Goal: Task Accomplishment & Management: Complete application form

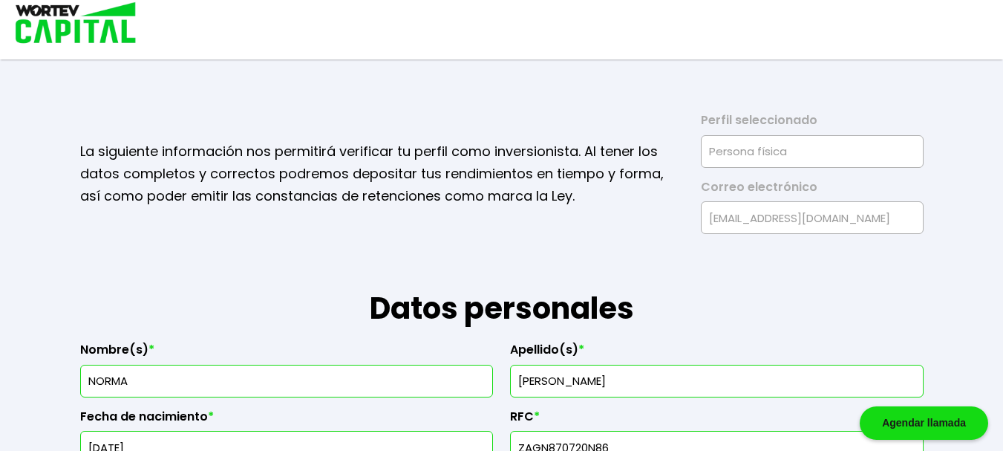
select select "Mujer"
select select "Licenciatura"
select select "MI"
select select "Bancoppel"
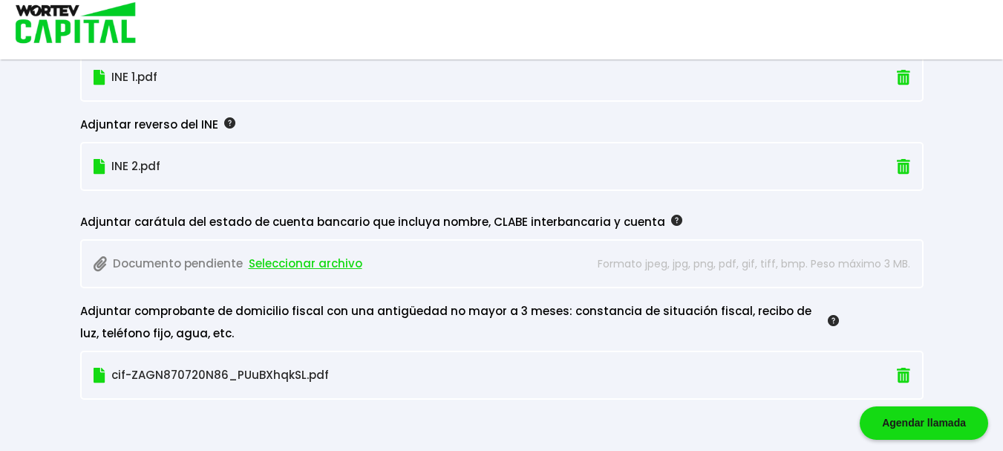
scroll to position [1365, 0]
click at [308, 267] on span "Seleccionar archivo" at bounding box center [306, 263] width 114 height 22
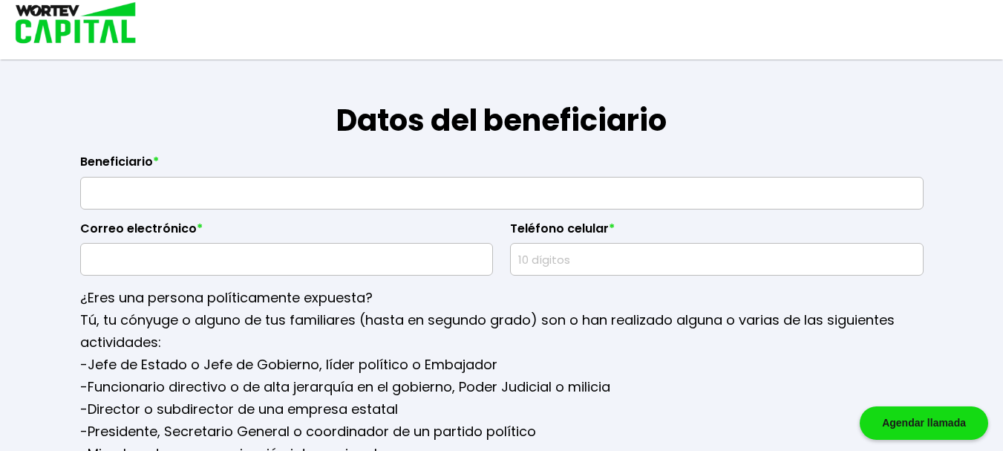
scroll to position [1719, 0]
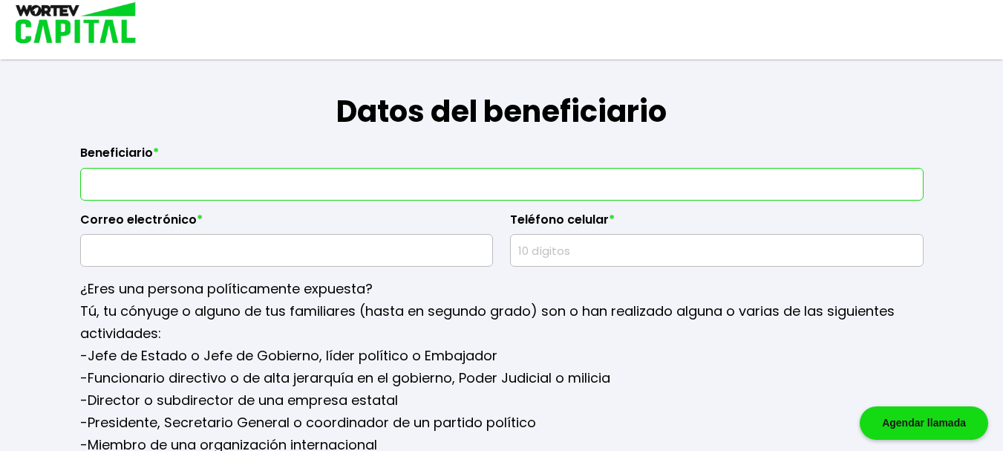
click at [282, 186] on input "text" at bounding box center [502, 184] width 830 height 31
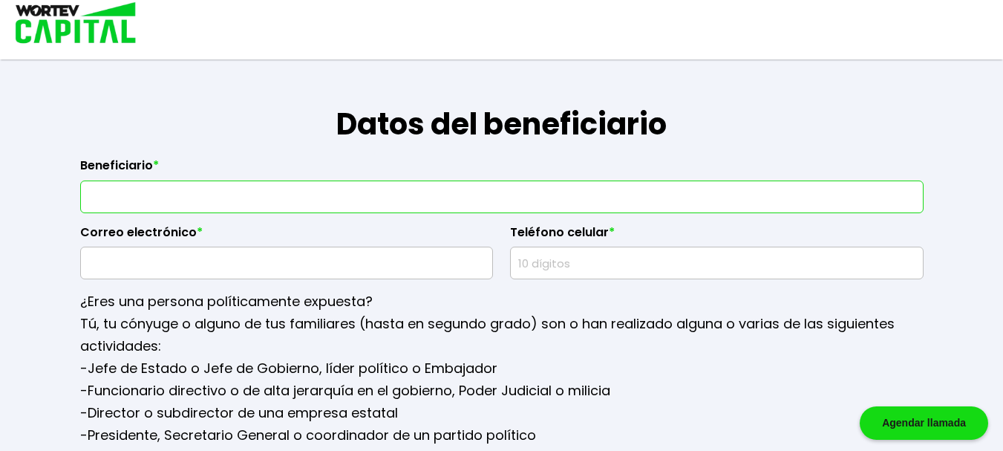
scroll to position [1698, 0]
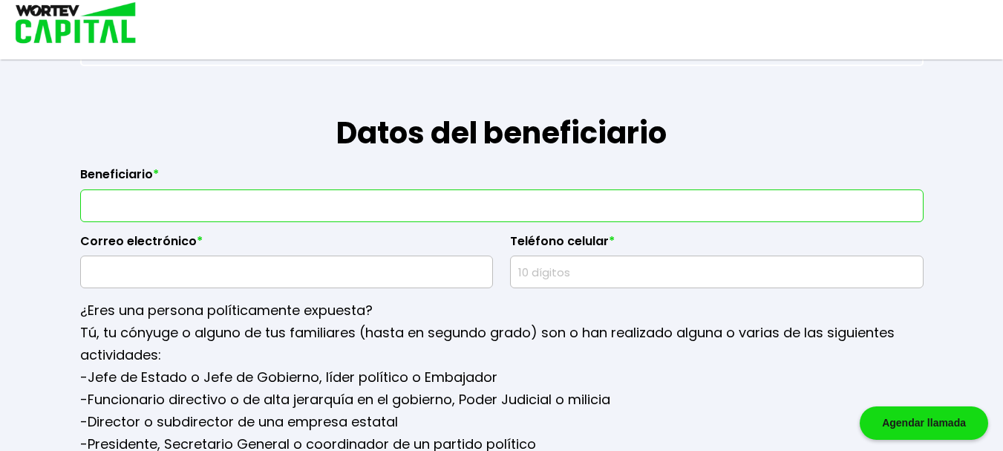
click at [433, 197] on input "text" at bounding box center [502, 205] width 830 height 31
click at [432, 202] on input "text" at bounding box center [502, 205] width 830 height 31
type input "Norma Yunnuen Zarate Galvan"
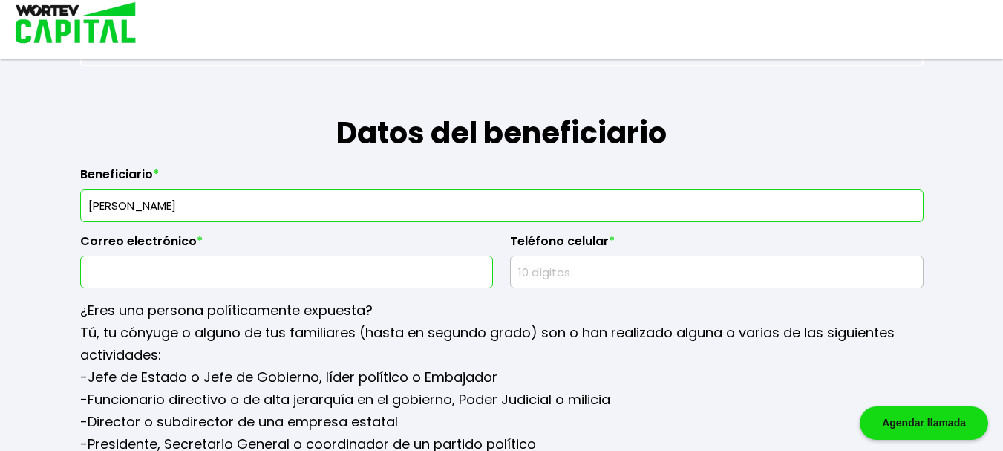
click at [364, 267] on input "text" at bounding box center [287, 271] width 400 height 31
type input "momisny@hotmail.com"
type input "3511291170"
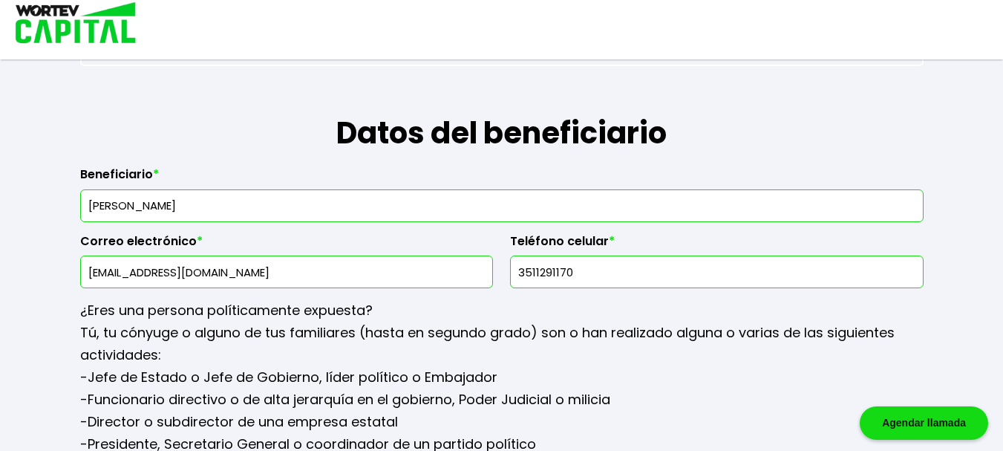
click at [198, 275] on input "momisny@hotmail.com" at bounding box center [287, 271] width 400 height 31
type input "momisny@gmail.com"
click at [669, 271] on input "3511291170" at bounding box center [717, 271] width 400 height 31
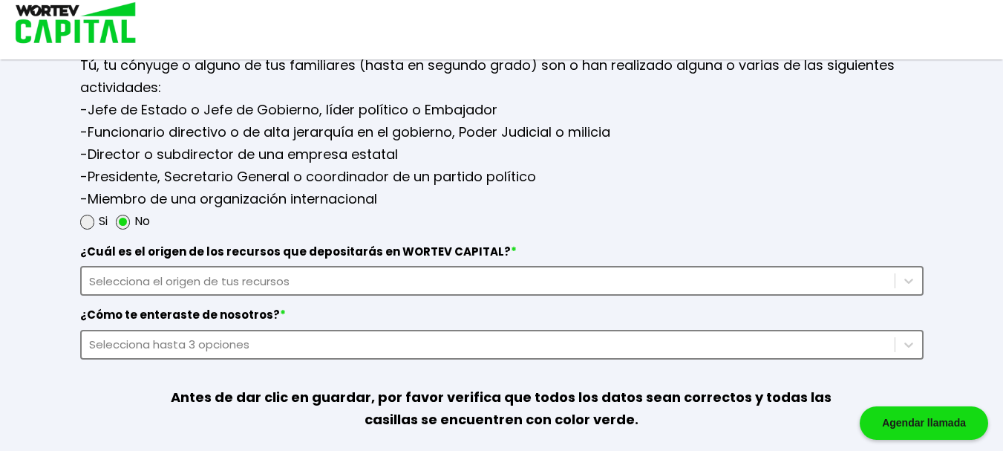
scroll to position [1917, 0]
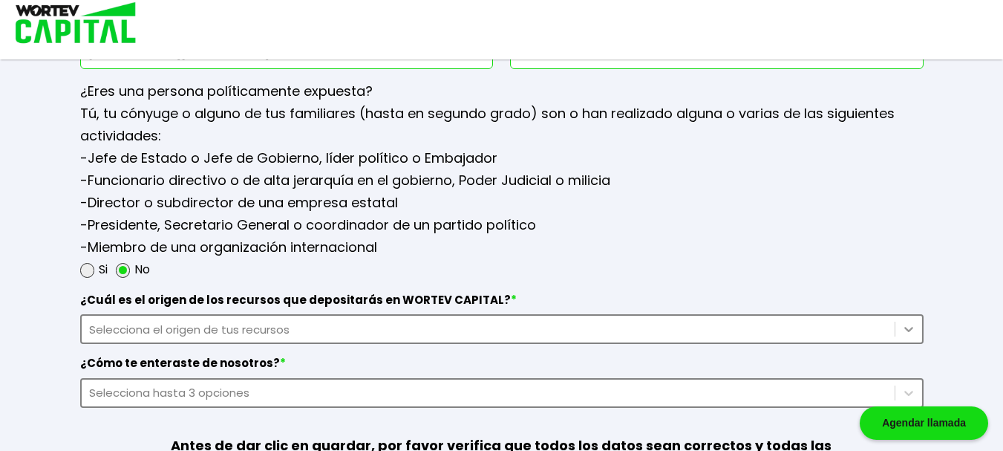
click at [912, 326] on div at bounding box center [908, 329] width 27 height 27
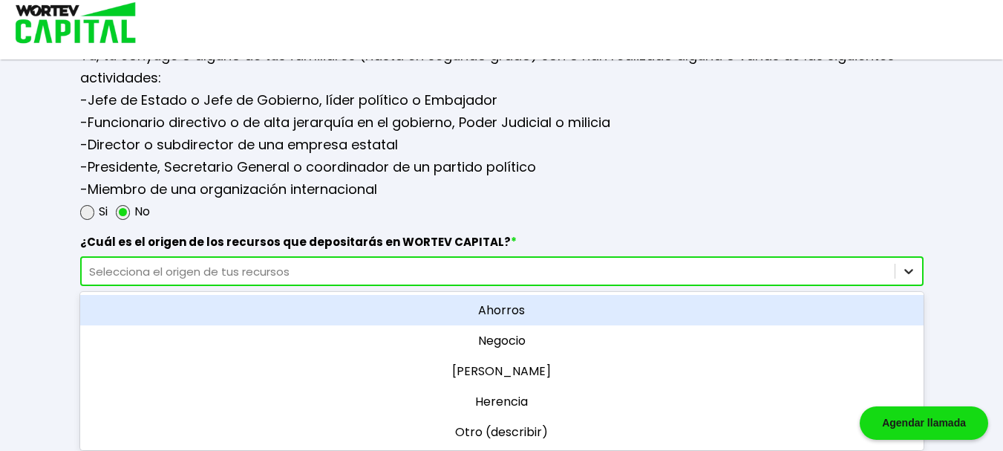
scroll to position [1980, 0]
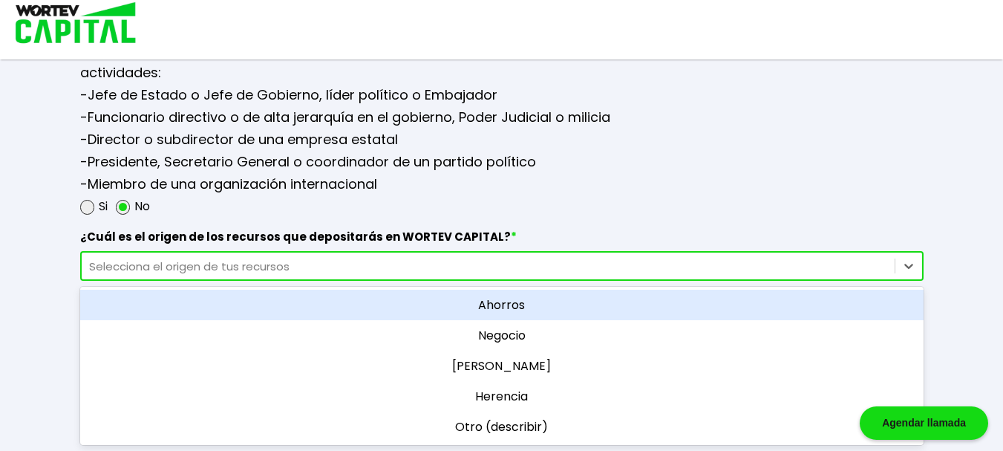
click at [543, 302] on div "Ahorros" at bounding box center [501, 305] width 843 height 30
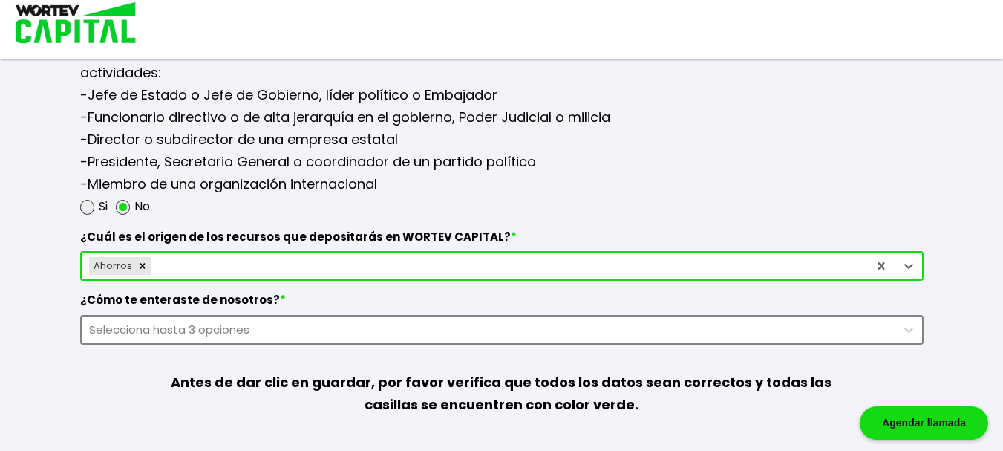
click at [851, 318] on div "Selecciona hasta 3 opciones" at bounding box center [501, 330] width 843 height 30
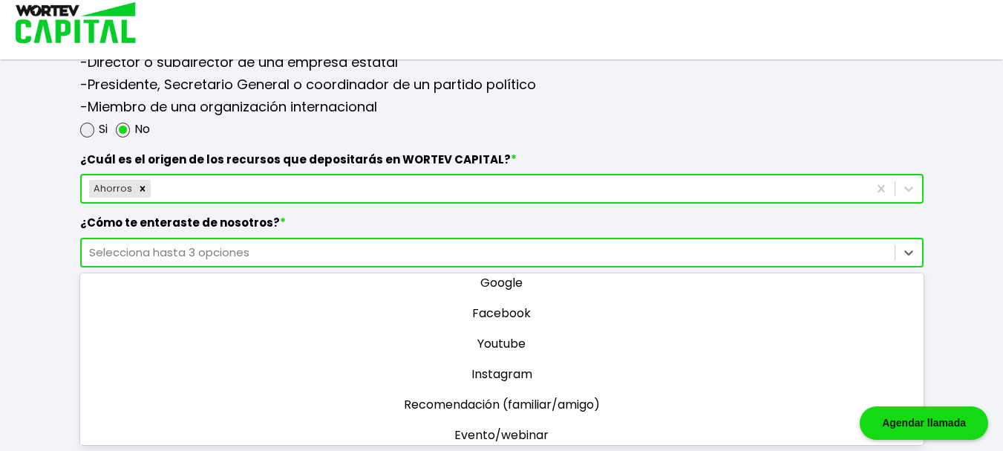
scroll to position [0, 0]
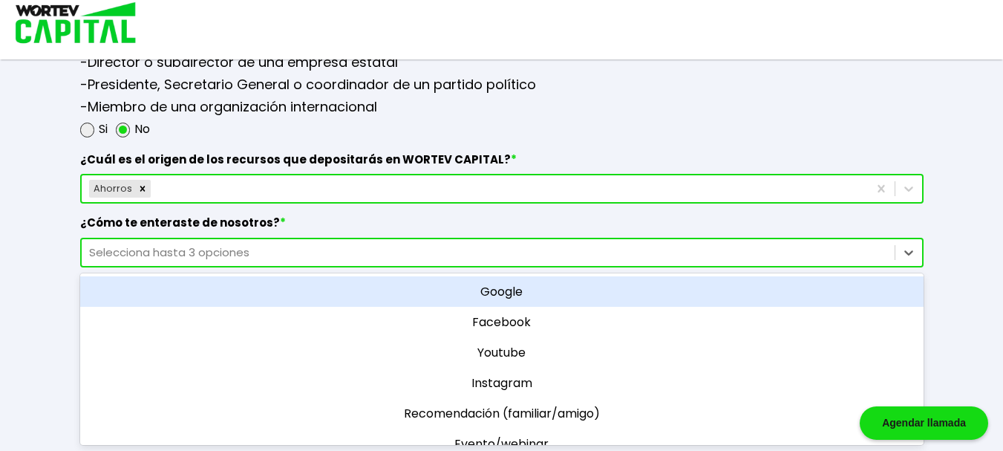
click at [633, 292] on div "Google" at bounding box center [501, 291] width 843 height 30
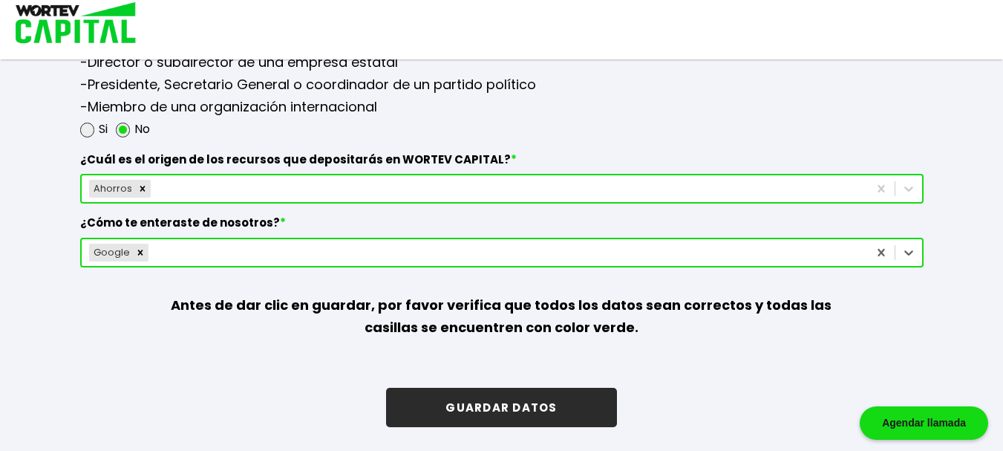
click at [543, 407] on button "GUARDAR DATOS" at bounding box center [501, 407] width 230 height 39
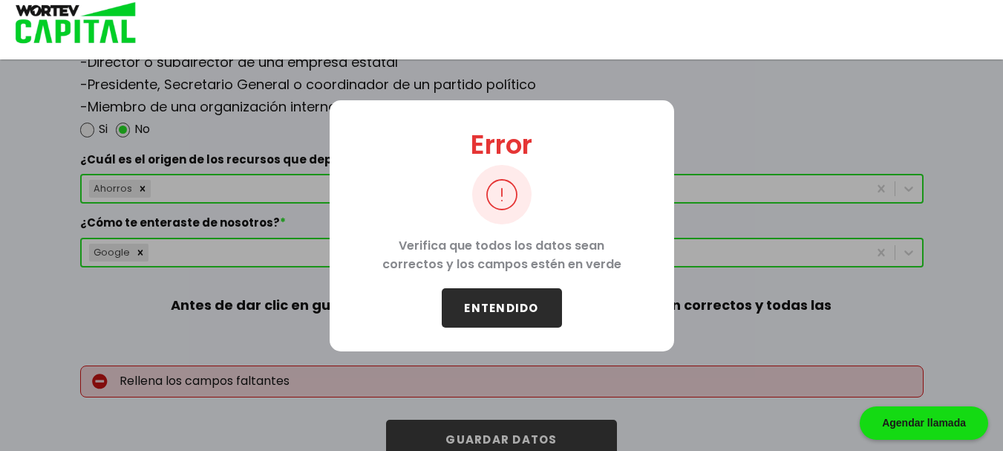
click at [518, 313] on button "ENTENDIDO" at bounding box center [502, 307] width 120 height 39
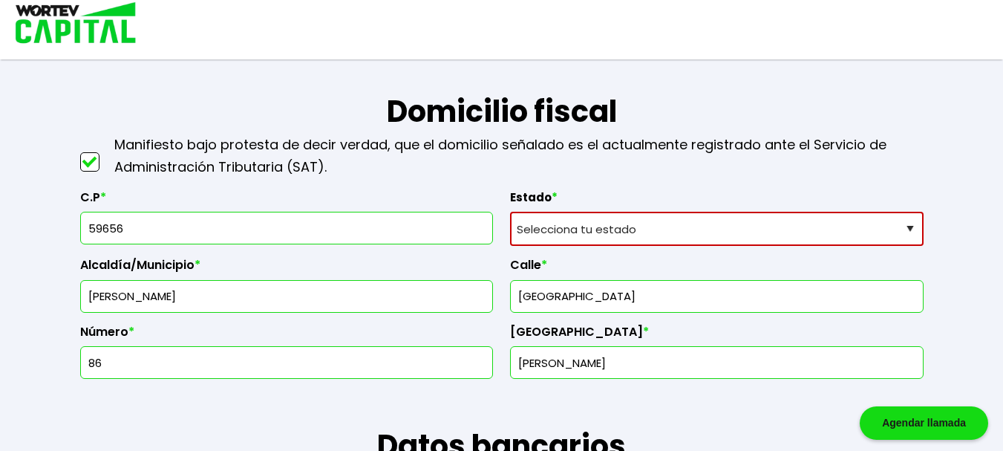
scroll to position [577, 0]
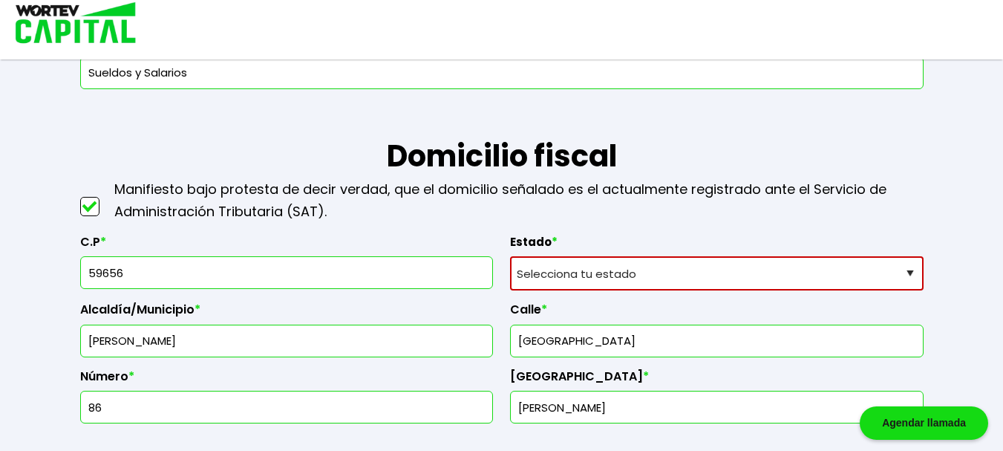
click at [872, 273] on select "Selecciona tu estado Aguascalientes Baja California Baja California Sur Campech…" at bounding box center [717, 273] width 414 height 34
select select "MI"
click at [510, 256] on select "Selecciona tu estado Aguascalientes Baja California Baja California Sur Campech…" at bounding box center [717, 273] width 414 height 34
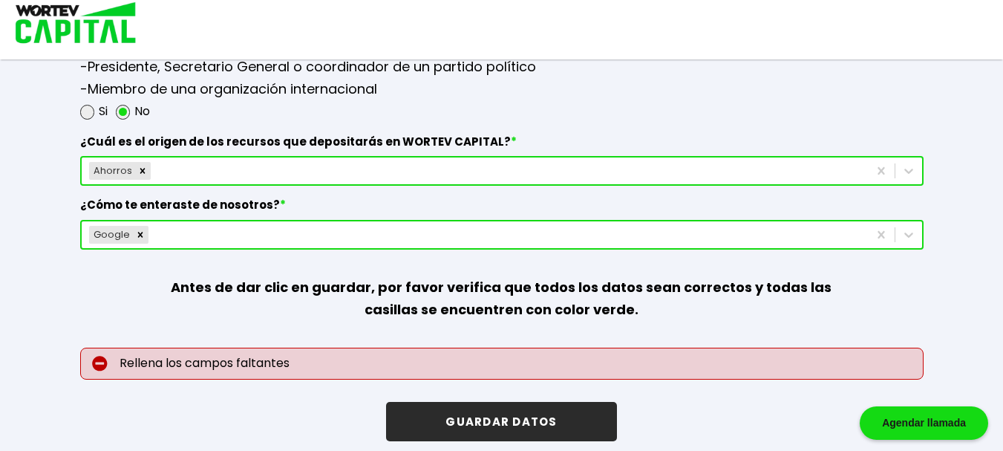
scroll to position [2089, 0]
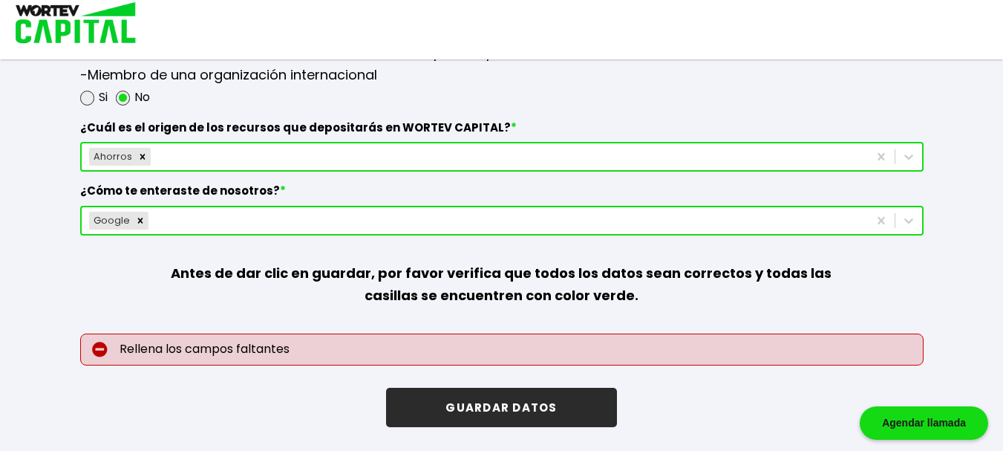
click at [540, 405] on button "GUARDAR DATOS" at bounding box center [501, 407] width 230 height 39
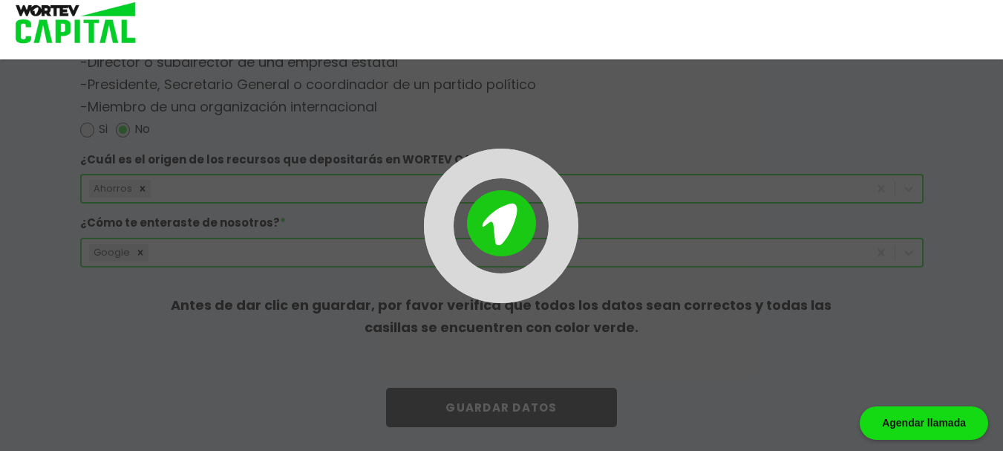
scroll to position [2057, 0]
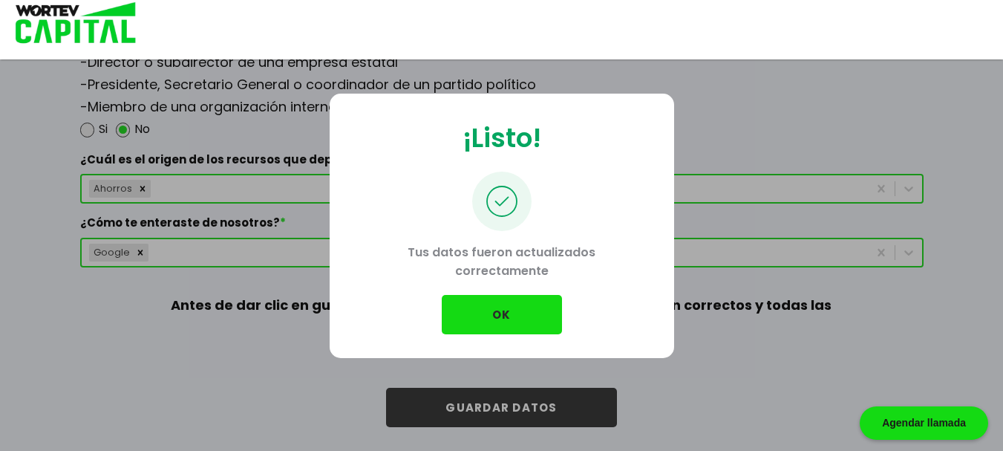
click at [496, 301] on button "OK" at bounding box center [502, 314] width 120 height 39
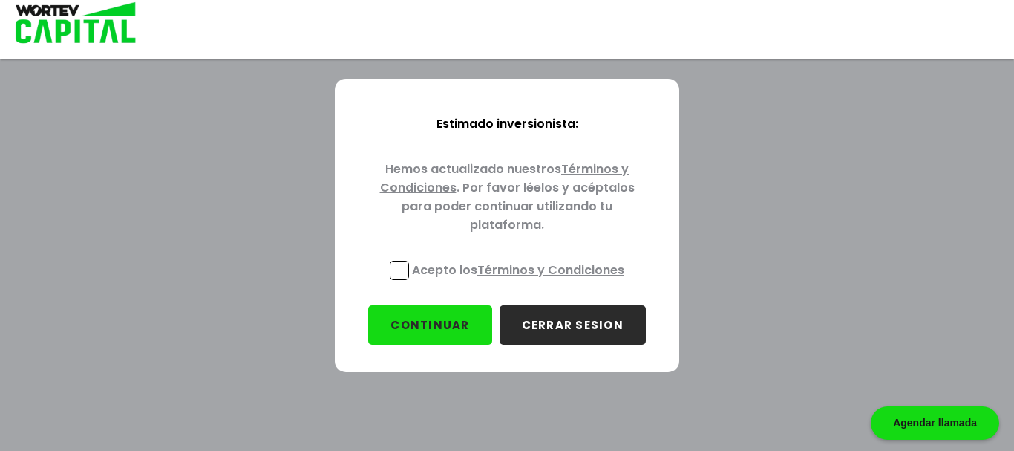
click at [405, 264] on span at bounding box center [399, 270] width 19 height 19
click at [521, 281] on input "Acepto los Términos y Condiciones" at bounding box center [521, 281] width 0 height 0
click at [457, 328] on button "CONTINUAR" at bounding box center [429, 324] width 123 height 39
click at [428, 313] on button "CONTINUAR" at bounding box center [429, 324] width 123 height 39
click at [447, 326] on button "CONTINUAR" at bounding box center [429, 324] width 123 height 39
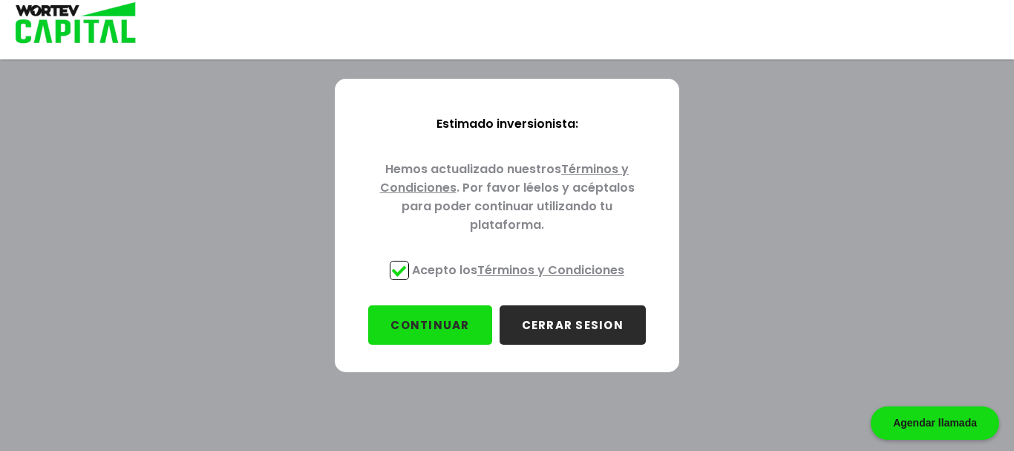
click at [445, 324] on button "CONTINUAR" at bounding box center [429, 324] width 123 height 39
click at [424, 330] on button "CONTINUAR" at bounding box center [429, 324] width 123 height 39
click at [408, 318] on button "CONTINUAR" at bounding box center [429, 324] width 123 height 39
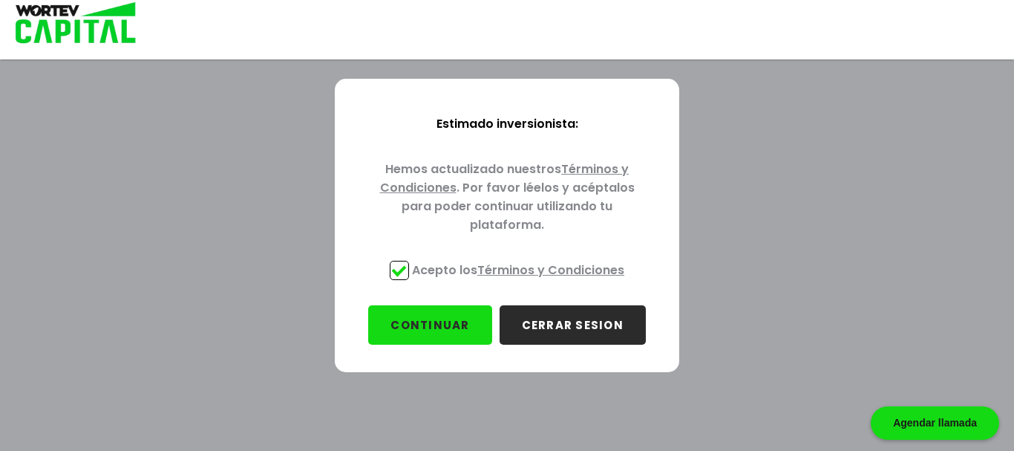
click at [416, 318] on button "CONTINUAR" at bounding box center [429, 324] width 123 height 39
click at [484, 314] on button "CONTINUAR" at bounding box center [429, 324] width 123 height 39
click at [448, 320] on button "CONTINUAR" at bounding box center [429, 324] width 123 height 39
click at [495, 269] on link "Términos y Condiciones" at bounding box center [550, 269] width 147 height 17
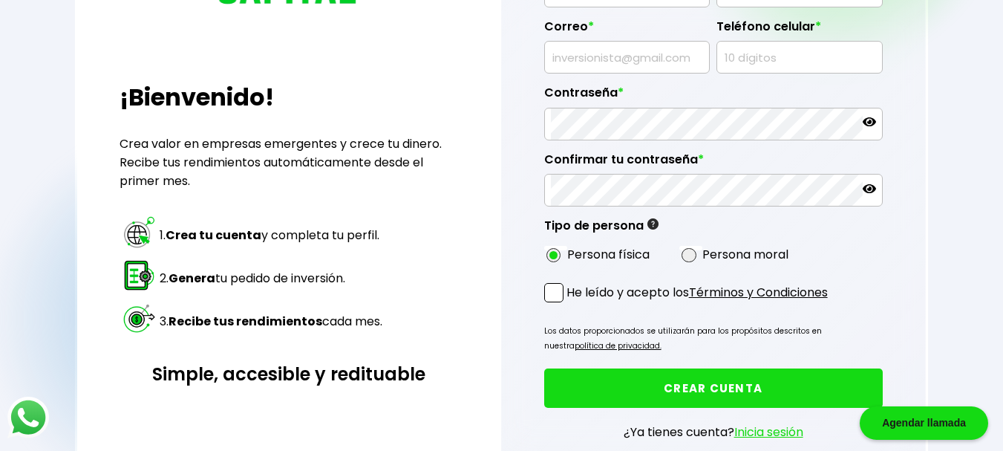
scroll to position [278, 0]
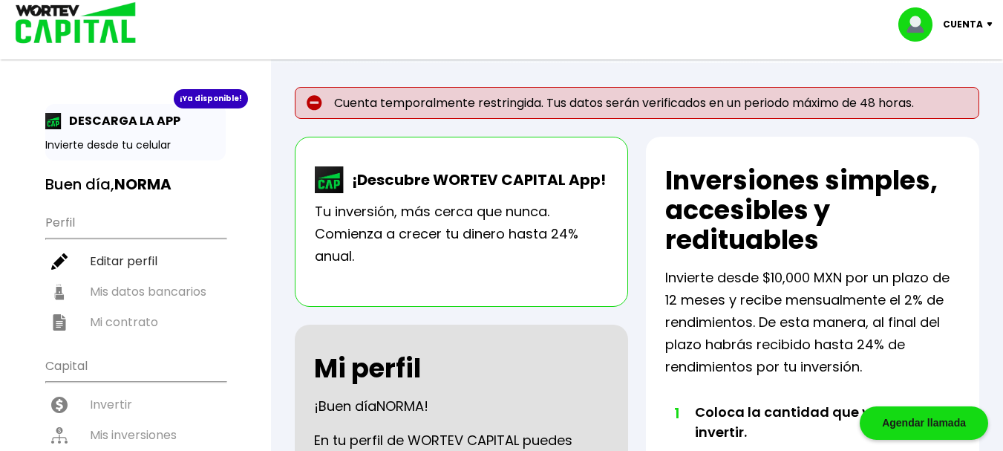
scroll to position [394, 0]
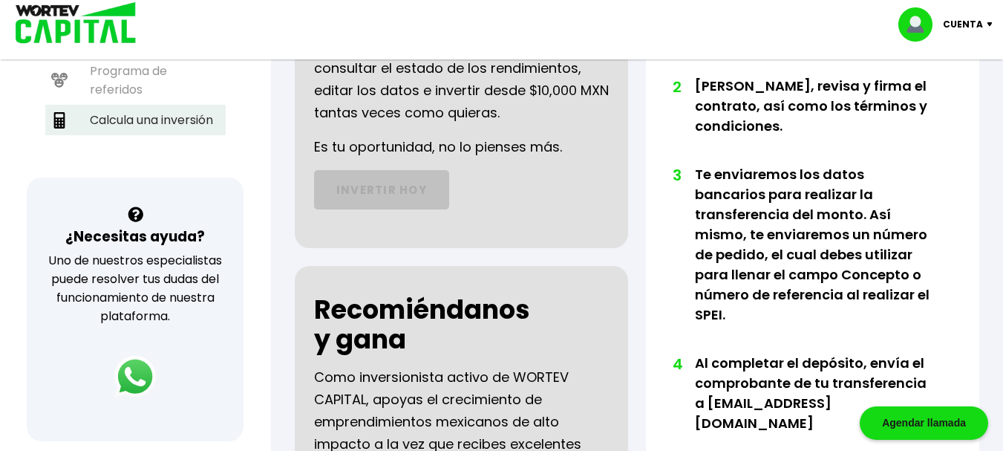
click at [148, 124] on li "Calcula una inversión" at bounding box center [135, 120] width 180 height 30
select select "1"
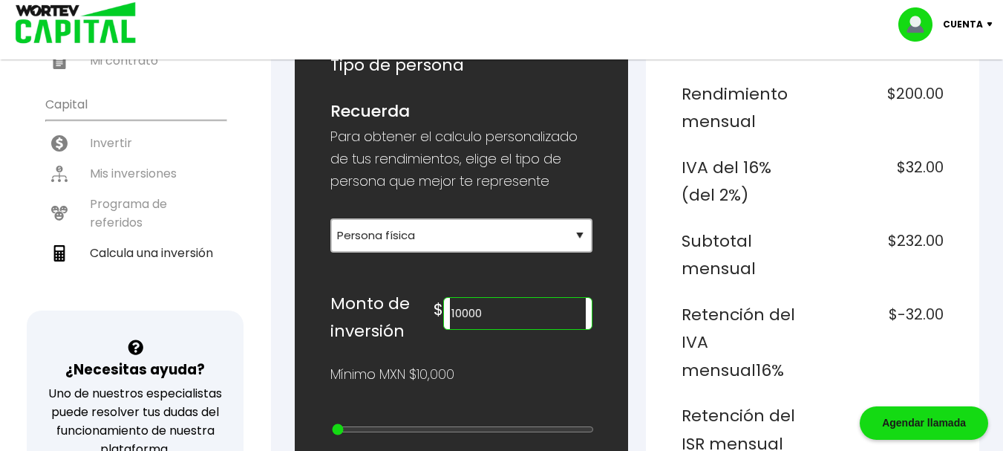
scroll to position [293, 0]
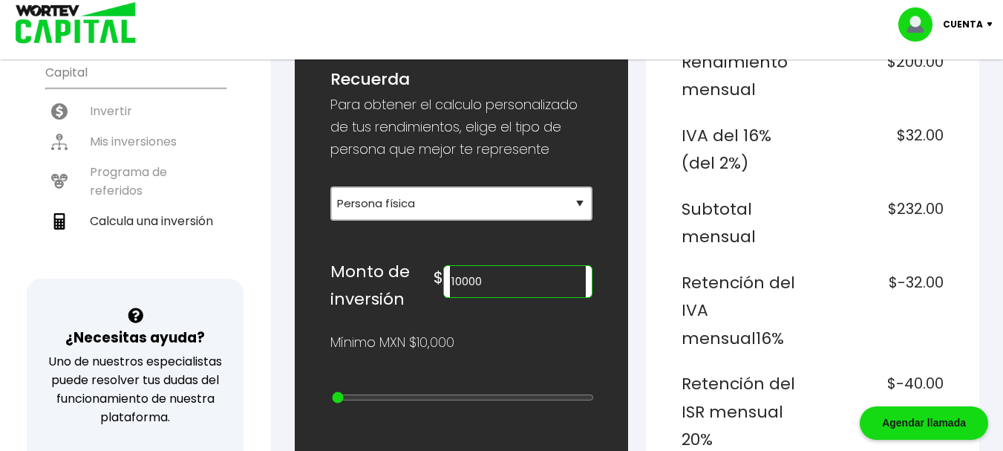
click at [494, 272] on input "10000" at bounding box center [518, 281] width 136 height 31
click at [483, 280] on input "10000" at bounding box center [518, 281] width 136 height 31
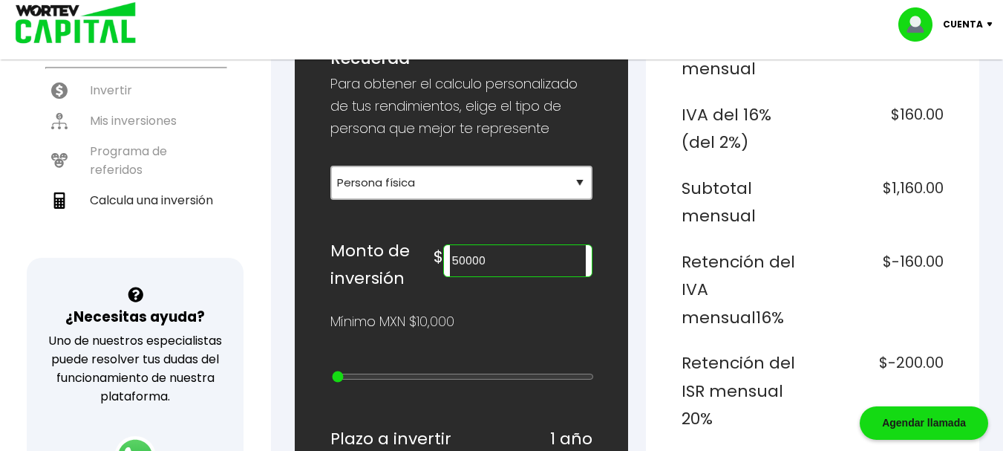
scroll to position [300, 0]
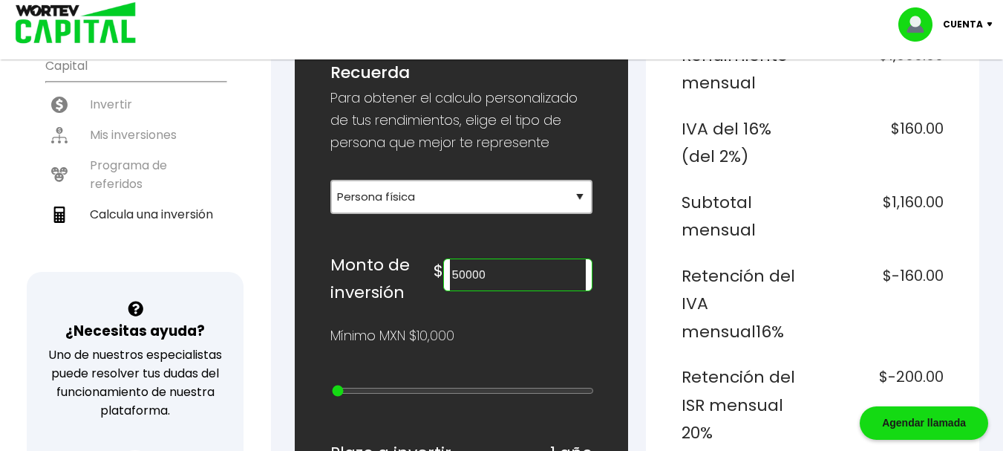
click at [483, 275] on input "50000" at bounding box center [518, 274] width 136 height 31
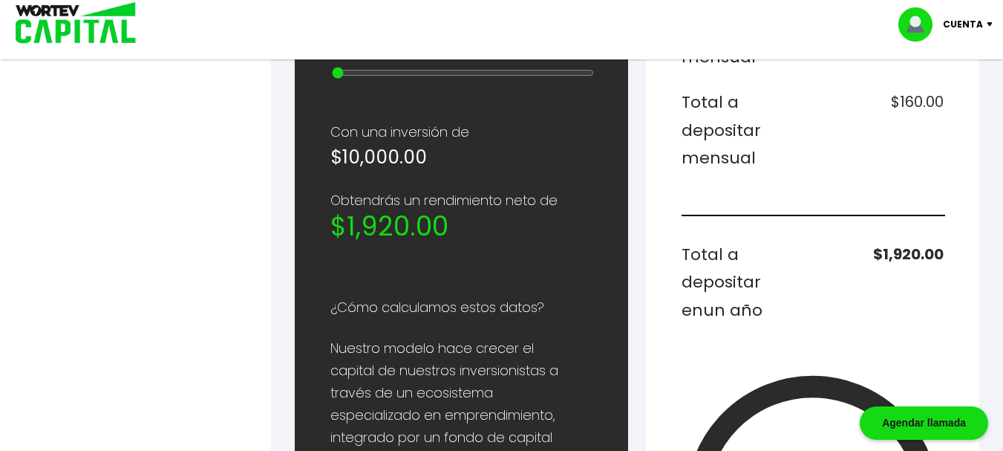
scroll to position [383, 0]
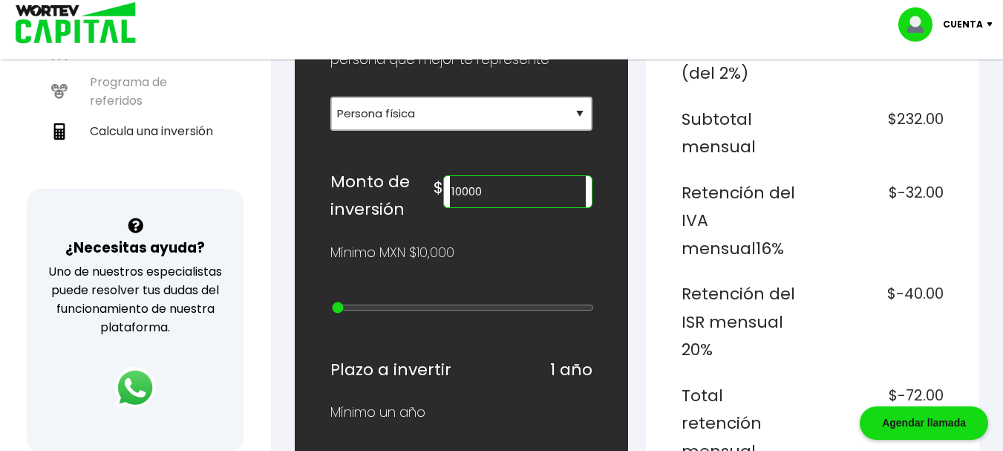
click at [481, 192] on input "10000" at bounding box center [518, 191] width 136 height 31
type input "100000"
click at [505, 260] on div "Mínimo MXN $10,000" at bounding box center [461, 252] width 262 height 22
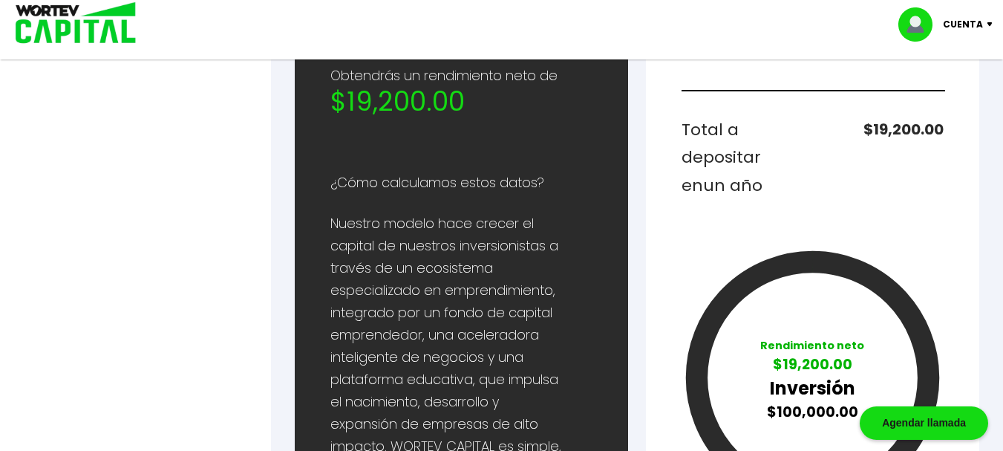
scroll to position [114, 0]
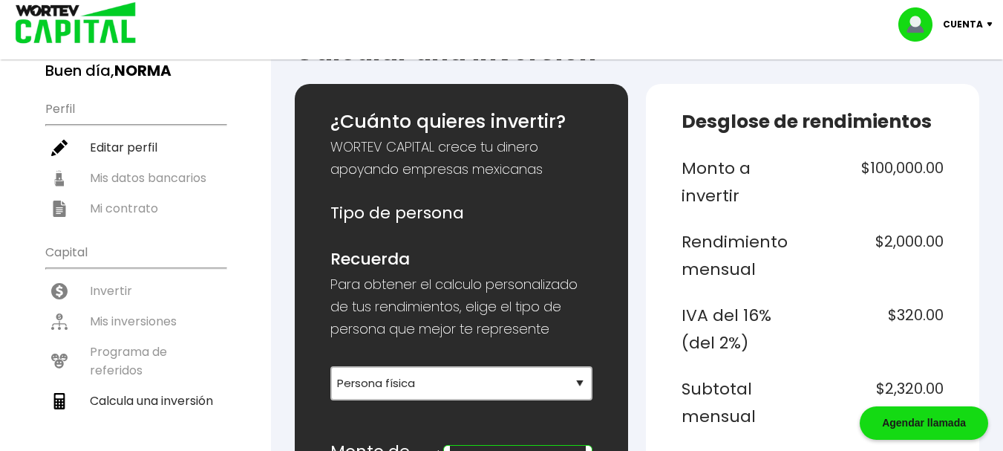
click at [154, 180] on ul "Perfil Editar perfil Mis datos bancarios Mi contrato" at bounding box center [135, 157] width 180 height 131
click at [989, 27] on div "Cuenta" at bounding box center [950, 24] width 105 height 34
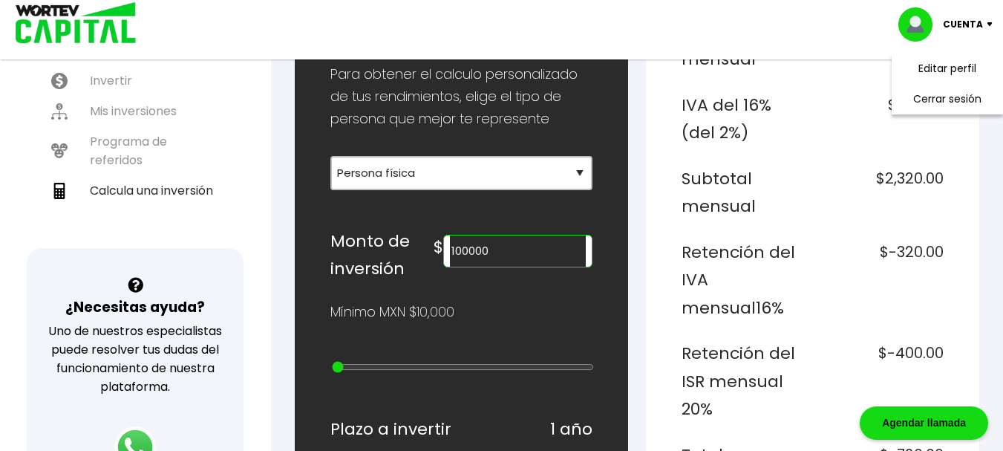
scroll to position [0, 0]
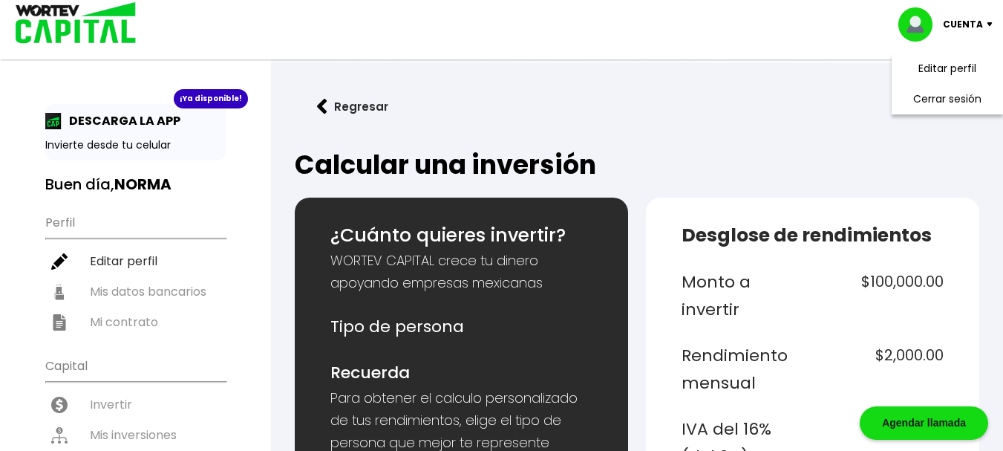
click at [137, 122] on p "DESCARGA LA APP" at bounding box center [121, 120] width 119 height 19
click at [62, 117] on p "DESCARGA LA APP" at bounding box center [121, 120] width 119 height 19
click at [353, 102] on button "Regresar" at bounding box center [353, 106] width 116 height 39
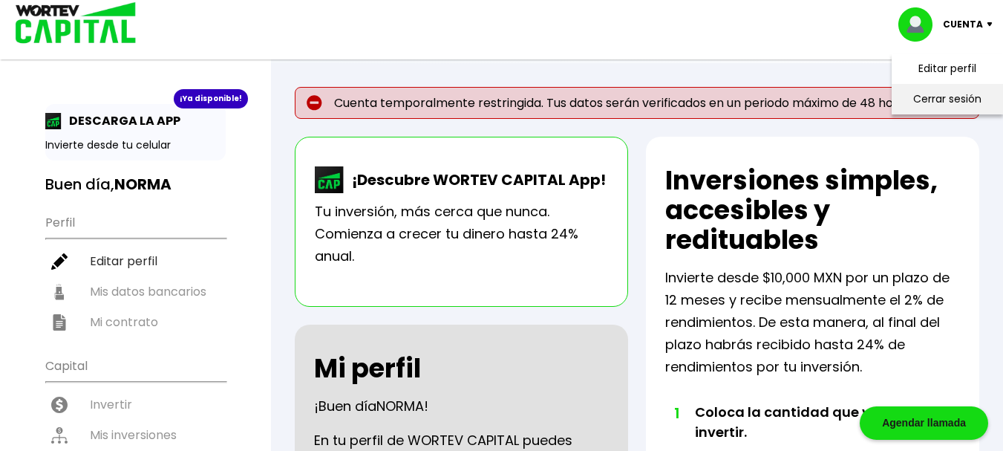
click at [950, 95] on li "Cerrar sesión" at bounding box center [947, 99] width 119 height 30
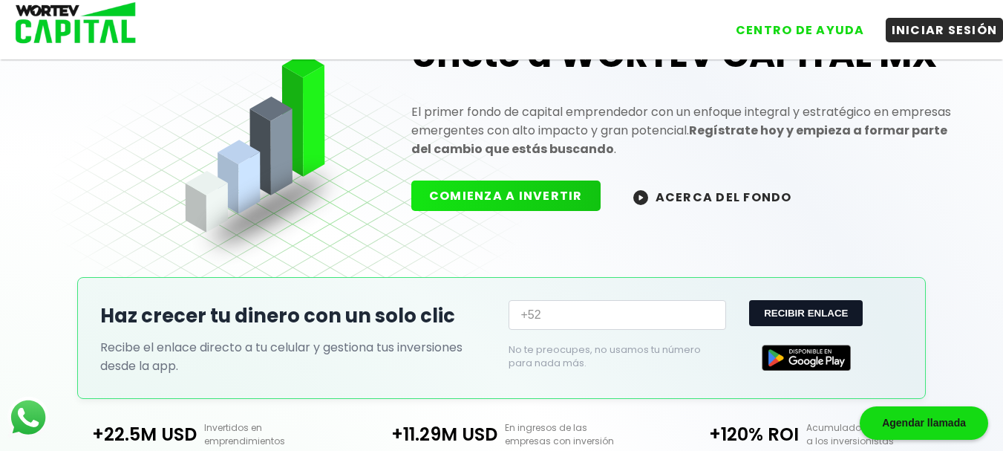
scroll to position [488, 0]
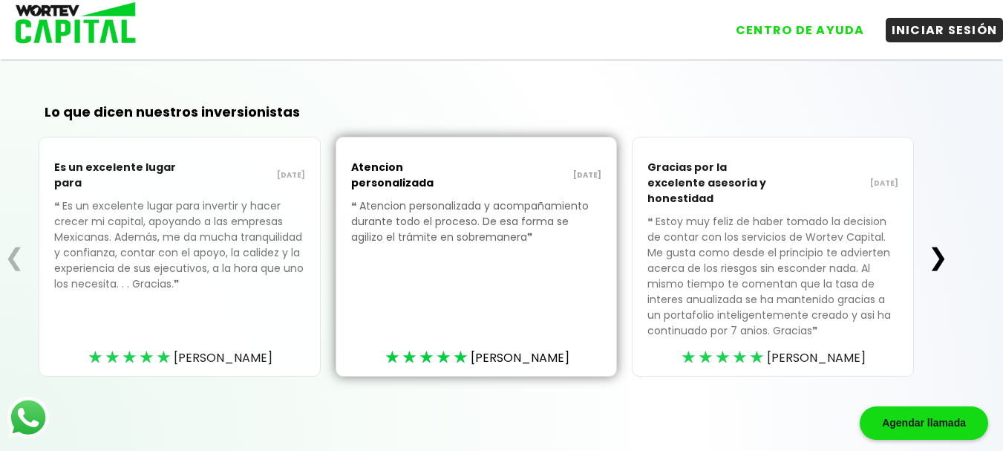
click at [947, 256] on button "❯" at bounding box center [938, 257] width 29 height 30
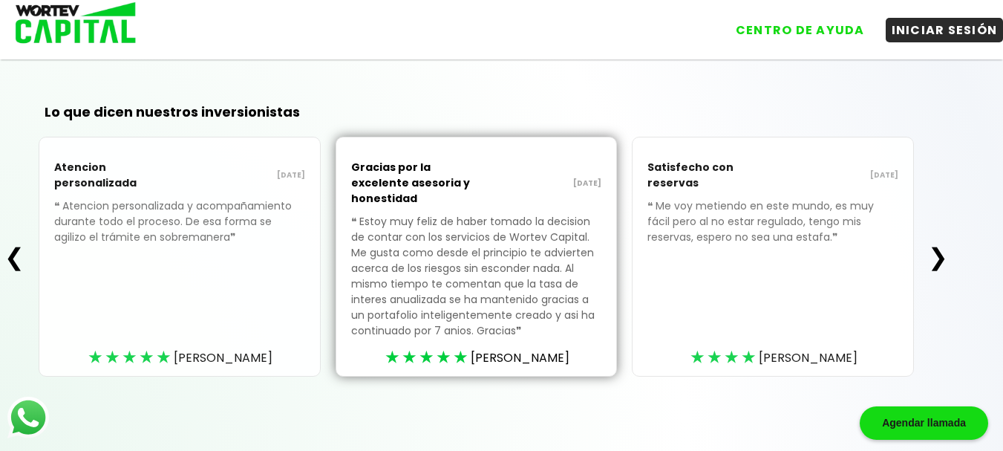
click at [947, 256] on button "❯" at bounding box center [938, 257] width 29 height 30
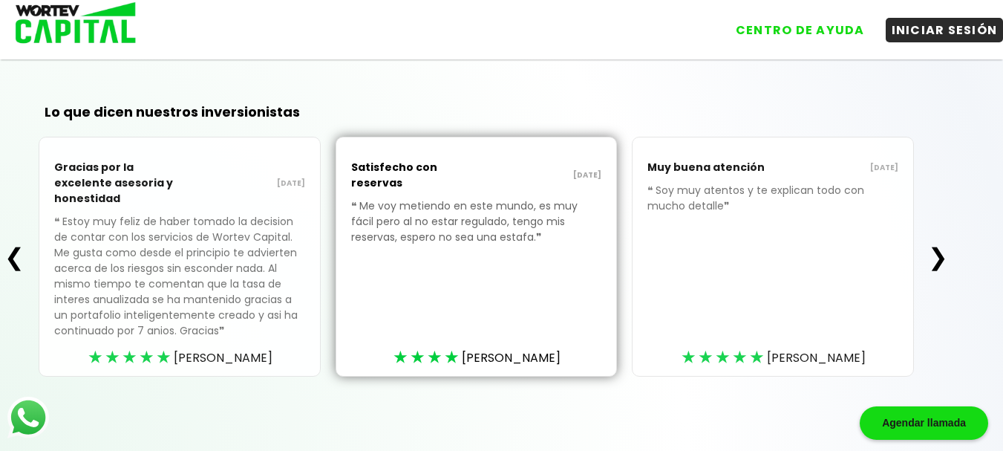
click at [947, 256] on button "❯" at bounding box center [938, 257] width 29 height 30
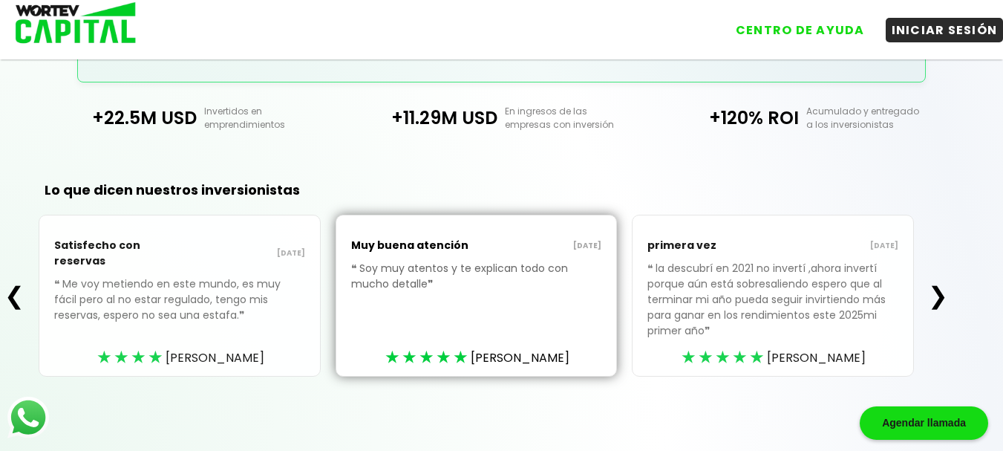
scroll to position [411, 0]
click at [947, 256] on div "❮ Satisfecho con reservas 16/09/2025 ❝ Me voy metiendo en este mundo, es muy fá…" at bounding box center [476, 296] width 952 height 162
click at [952, 300] on button "❯" at bounding box center [938, 296] width 29 height 30
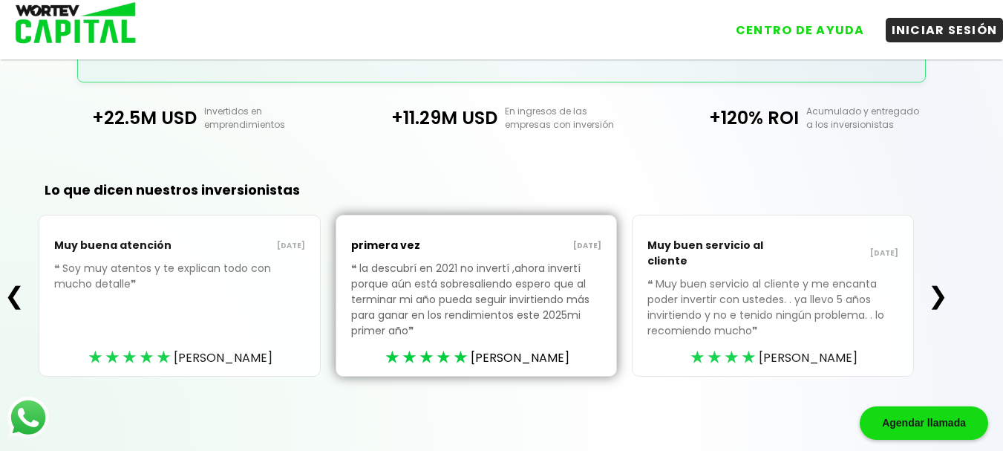
click at [952, 300] on button "❯" at bounding box center [938, 296] width 29 height 30
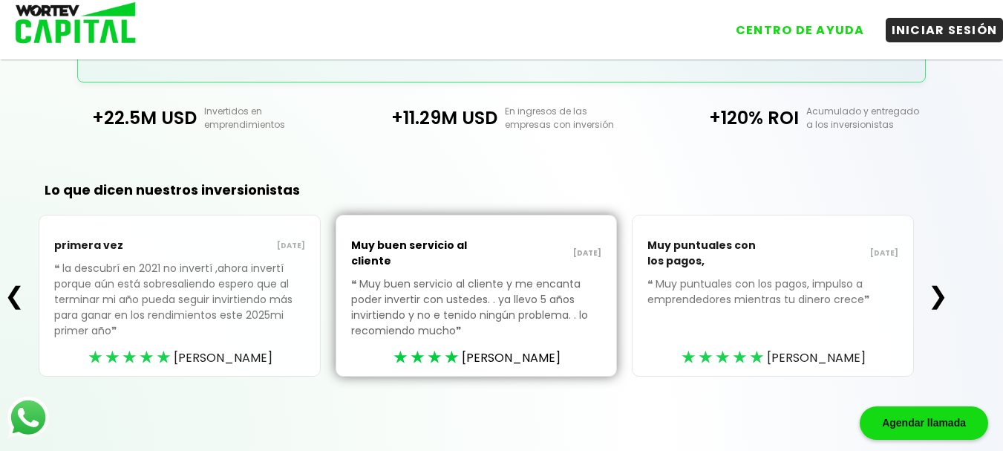
click at [953, 301] on div "Lo que dicen nuestros inversionistas ❮ primera vez 31/08/2025 ❝ la descubrí en …" at bounding box center [501, 302] width 1003 height 297
click at [944, 302] on button "❯" at bounding box center [938, 296] width 29 height 30
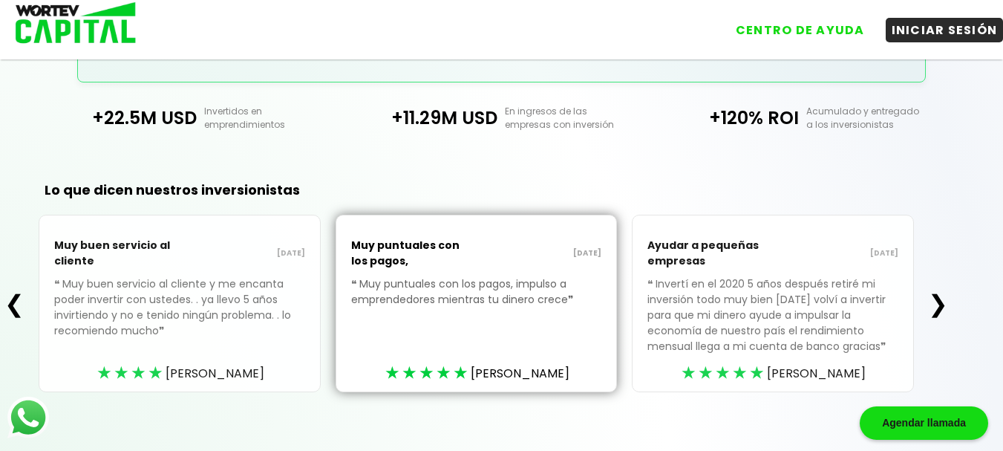
click at [944, 302] on button "❯" at bounding box center [938, 304] width 29 height 30
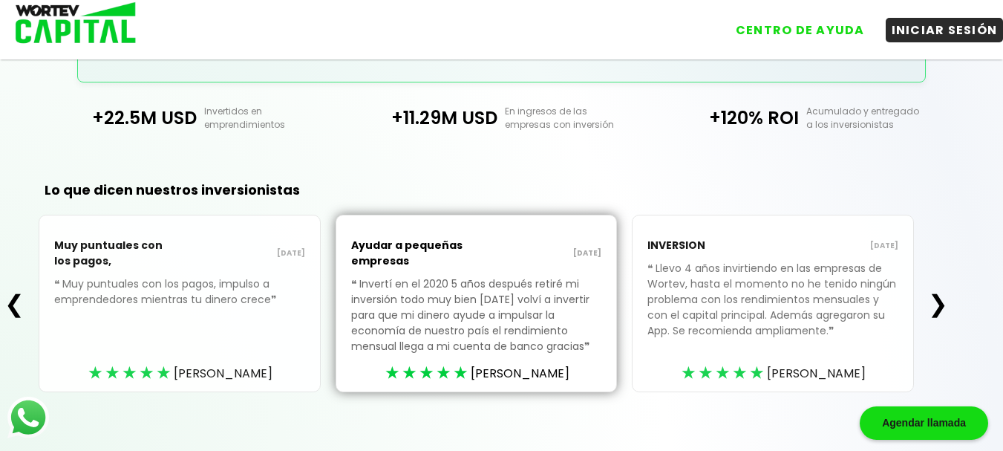
click at [944, 302] on button "❯" at bounding box center [938, 304] width 29 height 30
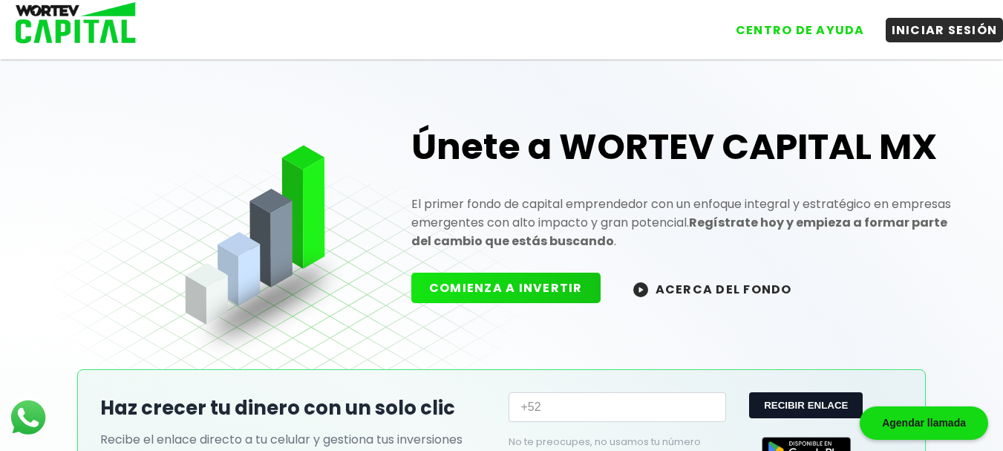
scroll to position [0, 0]
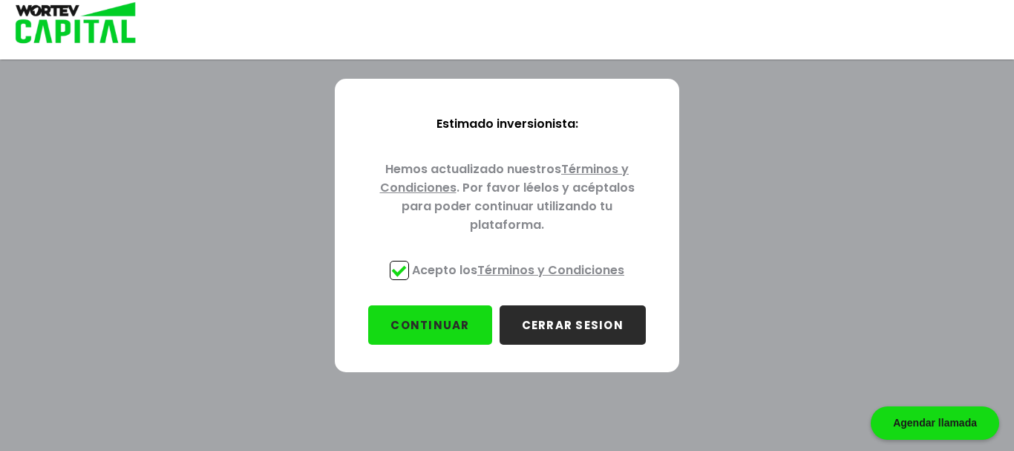
click at [552, 325] on button "CERRAR SESION" at bounding box center [573, 324] width 146 height 39
